Goal: Task Accomplishment & Management: Manage account settings

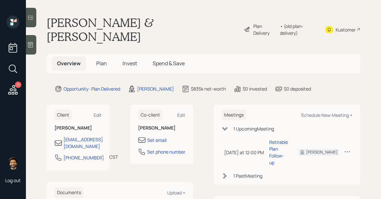
click at [97, 60] on span "Plan" at bounding box center [101, 63] width 11 height 7
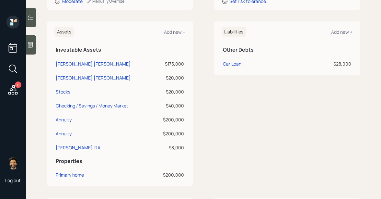
scroll to position [168, 0]
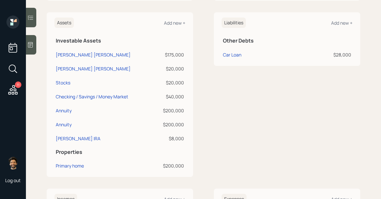
click at [171, 51] on div "$175,000" at bounding box center [170, 54] width 28 height 7
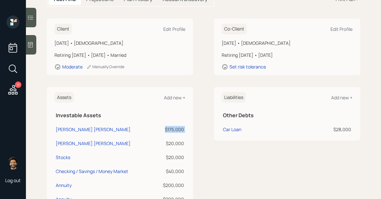
scroll to position [0, 0]
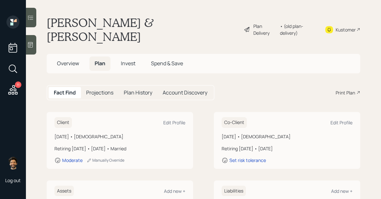
click at [289, 23] on div "• (old plan-delivery)" at bounding box center [298, 30] width 37 height 14
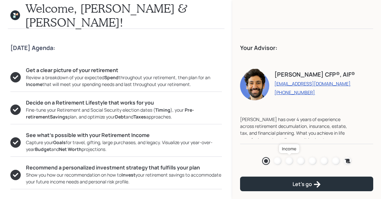
click at [288, 160] on div at bounding box center [290, 161] width 8 height 8
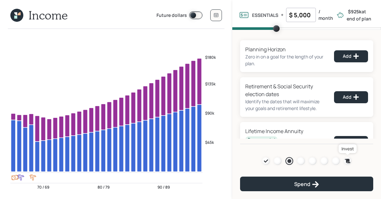
click at [347, 160] on icon at bounding box center [348, 161] width 6 height 4
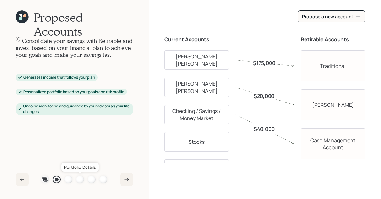
click at [76, 177] on link at bounding box center [80, 179] width 8 height 8
click at [79, 179] on div at bounding box center [80, 179] width 8 height 8
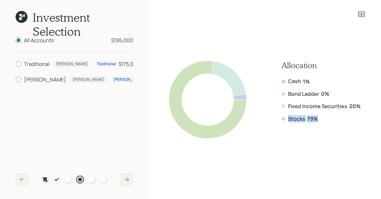
drag, startPoint x: 321, startPoint y: 124, endPoint x: 275, endPoint y: 115, distance: 46.7
click at [275, 115] on div "Allocation Cash 1% Bond Ladder 0% Fixed Income Securities 20% Stocks 79%" at bounding box center [265, 100] width 192 height 78
click at [291, 107] on label "Fixed Income Securities" at bounding box center [317, 105] width 59 height 7
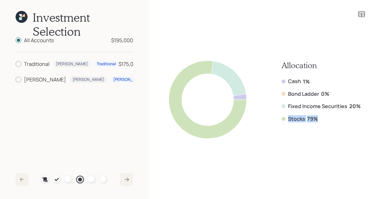
drag, startPoint x: 318, startPoint y: 120, endPoint x: 279, endPoint y: 118, distance: 39.6
click at [279, 118] on div "Allocation Cash 1% Bond Ladder 0% Fixed Income Securities 20% Stocks 79%" at bounding box center [265, 100] width 192 height 78
drag, startPoint x: 133, startPoint y: 41, endPoint x: 111, endPoint y: 42, distance: 22.4
click at [111, 42] on div "All Accounts $195,000" at bounding box center [78, 40] width 109 height 8
drag, startPoint x: 54, startPoint y: 43, endPoint x: 25, endPoint y: 42, distance: 29.2
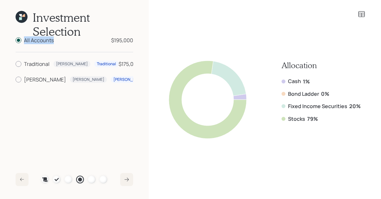
click at [25, 42] on div "All Accounts $195,000" at bounding box center [78, 40] width 109 height 8
click at [23, 16] on icon at bounding box center [23, 15] width 3 height 3
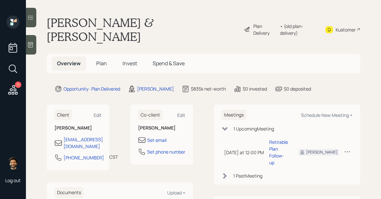
click at [103, 60] on span "Plan" at bounding box center [101, 63] width 11 height 7
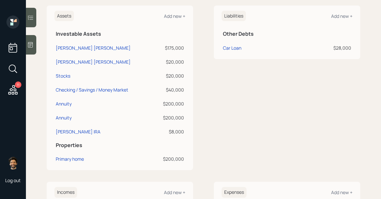
scroll to position [178, 0]
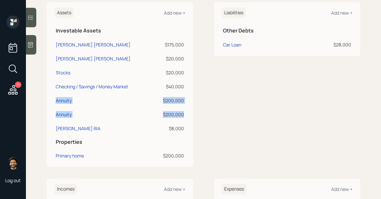
drag, startPoint x: 184, startPoint y: 100, endPoint x: 54, endPoint y: 86, distance: 130.7
click at [54, 86] on tbody "Carol IRA $175,000 Carol Roth IRA $20,000 Stocks $20,000 Checking / Savings / M…" at bounding box center [119, 86] width 131 height 98
click at [178, 41] on div "$175,000" at bounding box center [170, 44] width 28 height 7
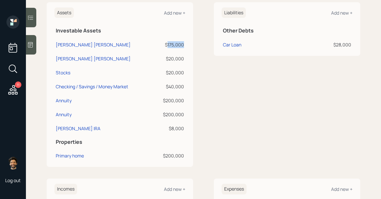
click at [178, 41] on div "$175,000" at bounding box center [170, 44] width 28 height 7
click at [177, 55] on div "$20,000" at bounding box center [170, 58] width 28 height 7
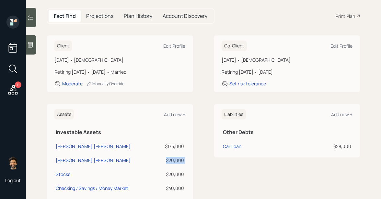
scroll to position [0, 0]
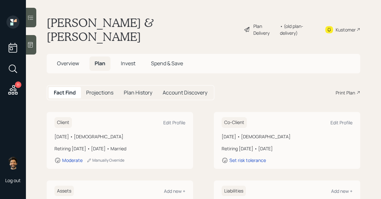
click at [297, 25] on div "• (old plan-delivery)" at bounding box center [298, 30] width 37 height 14
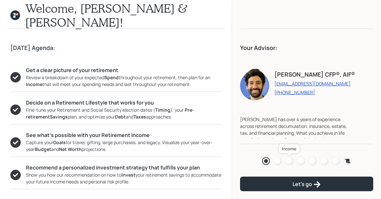
click at [288, 160] on div at bounding box center [290, 161] width 8 height 8
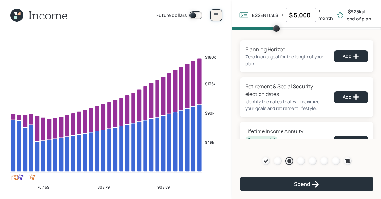
click at [216, 15] on icon at bounding box center [216, 15] width 5 height 5
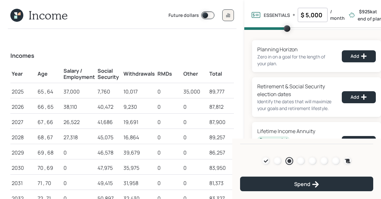
click at [17, 14] on icon at bounding box center [15, 13] width 3 height 3
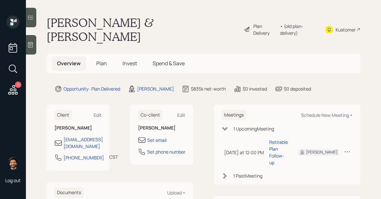
scroll to position [21, 0]
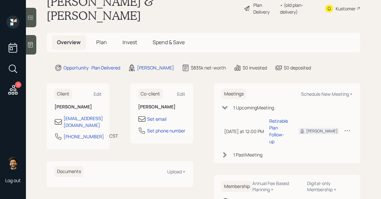
click at [100, 39] on span "Plan" at bounding box center [101, 42] width 11 height 7
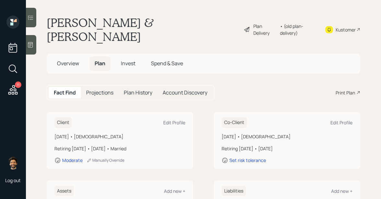
click at [295, 23] on div "• (old plan-delivery)" at bounding box center [298, 30] width 37 height 14
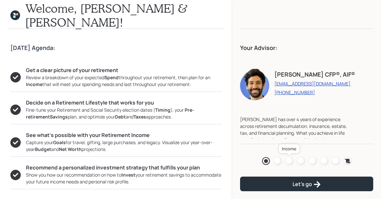
click at [290, 162] on div at bounding box center [290, 161] width 8 height 8
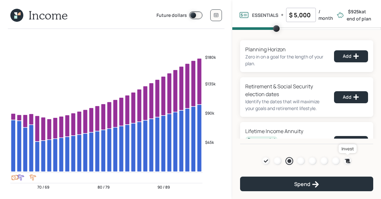
click at [348, 159] on icon at bounding box center [348, 161] width 6 height 4
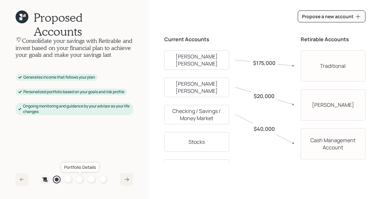
click at [77, 178] on div at bounding box center [80, 179] width 8 height 8
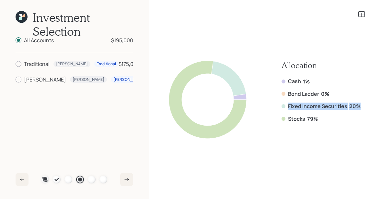
drag, startPoint x: 359, startPoint y: 108, endPoint x: 282, endPoint y: 105, distance: 77.5
click at [282, 105] on div "Allocation Cash 1% Bond Ladder 0% Fixed Income Securities 20% Stocks 79%" at bounding box center [265, 100] width 192 height 78
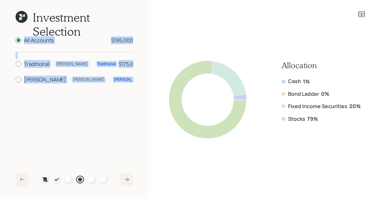
drag, startPoint x: 134, startPoint y: 80, endPoint x: 111, endPoint y: 35, distance: 50.2
click at [111, 35] on div "Investment Selection All Accounts $195,000 Traditional Carol Traditional $175,0…" at bounding box center [74, 99] width 149 height 199
click at [124, 67] on div "$175,000" at bounding box center [129, 64] width 21 height 8
click at [16, 64] on input "Traditional Carol Traditional $175,000" at bounding box center [15, 64] width 0 height 0
radio input "true"
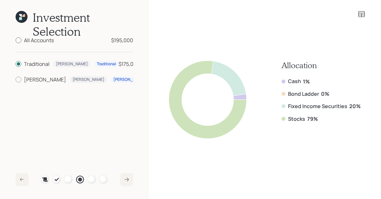
click at [46, 43] on div "All Accounts" at bounding box center [39, 40] width 30 height 8
click at [16, 41] on input "All Accounts $195,000" at bounding box center [15, 40] width 0 height 0
radio input "true"
radio input "false"
click at [24, 16] on icon at bounding box center [23, 15] width 3 height 3
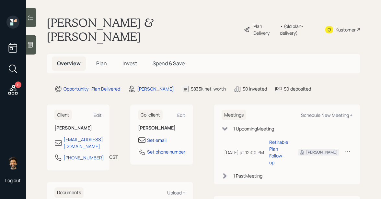
click at [99, 60] on span "Plan" at bounding box center [101, 63] width 11 height 7
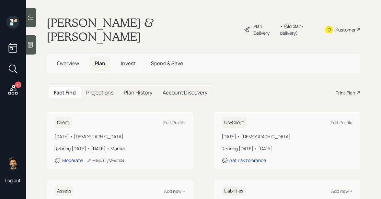
click at [135, 60] on span "Invest" at bounding box center [128, 63] width 15 height 7
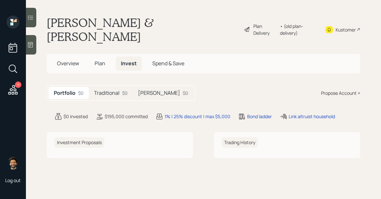
click at [292, 23] on div "• (old plan-delivery)" at bounding box center [298, 30] width 37 height 14
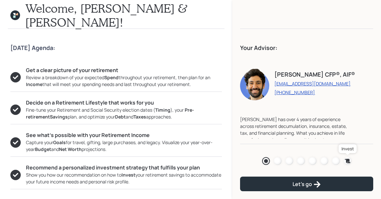
click at [348, 161] on icon at bounding box center [348, 161] width 6 height 4
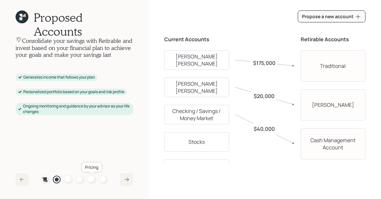
click at [91, 178] on div at bounding box center [92, 179] width 8 height 8
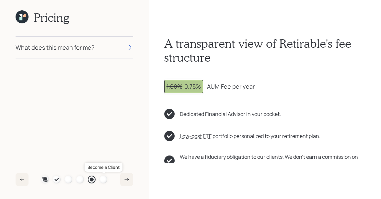
click at [104, 179] on div at bounding box center [104, 179] width 8 height 8
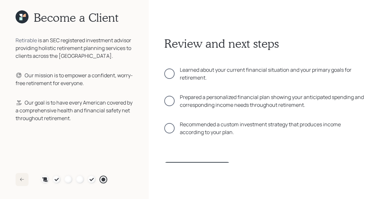
click at [173, 78] on div "Learned about your current financial situation and your primary goals for retir…" at bounding box center [264, 74] width 201 height 16
click at [171, 98] on div at bounding box center [169, 101] width 10 height 10
click at [172, 131] on div at bounding box center [169, 128] width 10 height 10
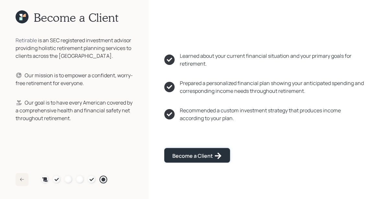
click at [179, 154] on div "Become a Client" at bounding box center [197, 156] width 50 height 8
click at [179, 154] on div "Go to Altruist" at bounding box center [193, 155] width 42 height 8
click at [23, 17] on icon at bounding box center [22, 16] width 13 height 13
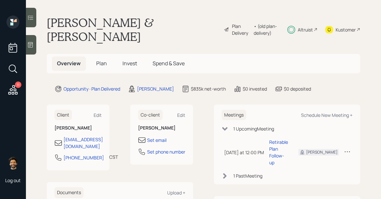
click at [129, 60] on span "Invest" at bounding box center [130, 63] width 15 height 7
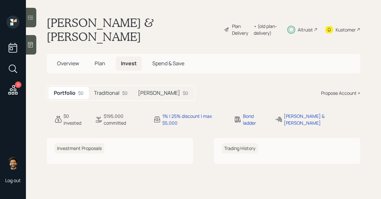
click at [119, 90] on h5 "Traditional" at bounding box center [107, 93] width 26 height 6
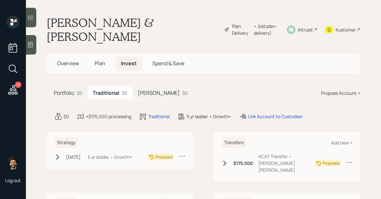
click at [152, 87] on div "Roth $0" at bounding box center [163, 93] width 61 height 12
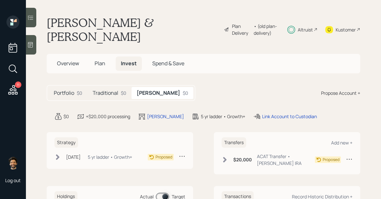
click at [110, 90] on h5 "Traditional" at bounding box center [106, 93] width 26 height 6
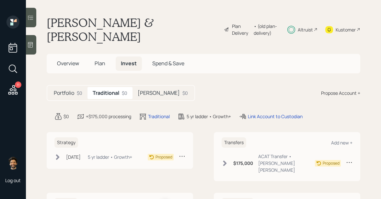
click at [100, 60] on span "Plan" at bounding box center [100, 63] width 11 height 7
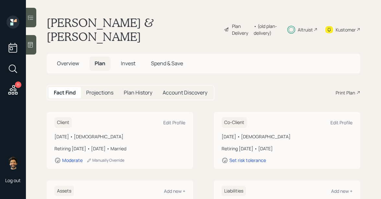
click at [69, 60] on span "Overview" at bounding box center [68, 63] width 22 height 7
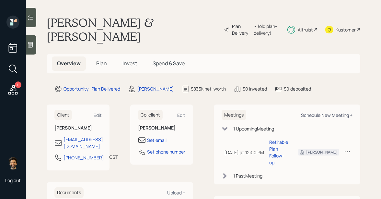
click at [335, 112] on div "Schedule New Meeting +" at bounding box center [327, 115] width 52 height 6
select select "f14b762f-c7c2-4b89-9227-8fa891345eea"
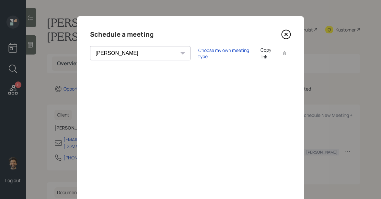
click at [285, 34] on icon at bounding box center [286, 35] width 10 height 10
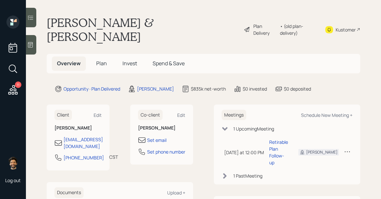
scroll to position [21, 0]
